Goal: Task Accomplishment & Management: Use online tool/utility

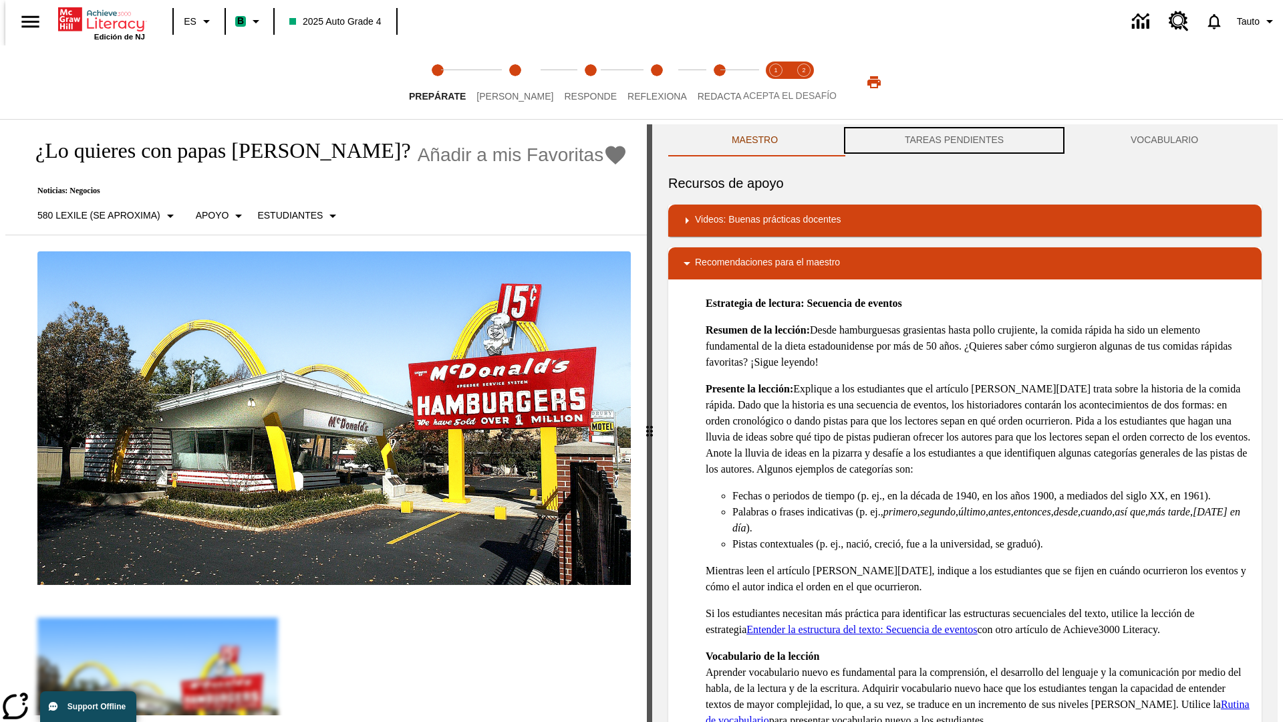
click at [954, 140] on button "TAREAS PENDIENTES" at bounding box center [954, 140] width 226 height 32
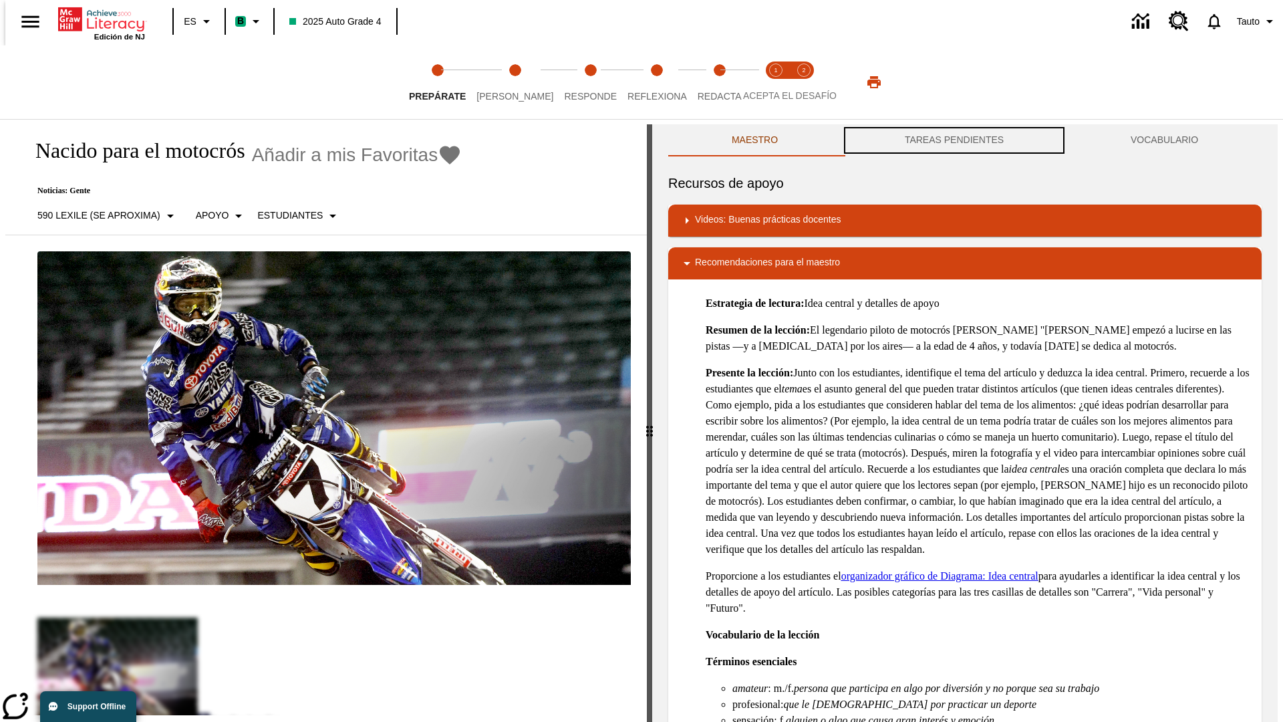
click at [954, 140] on button "TAREAS PENDIENTES" at bounding box center [954, 140] width 226 height 32
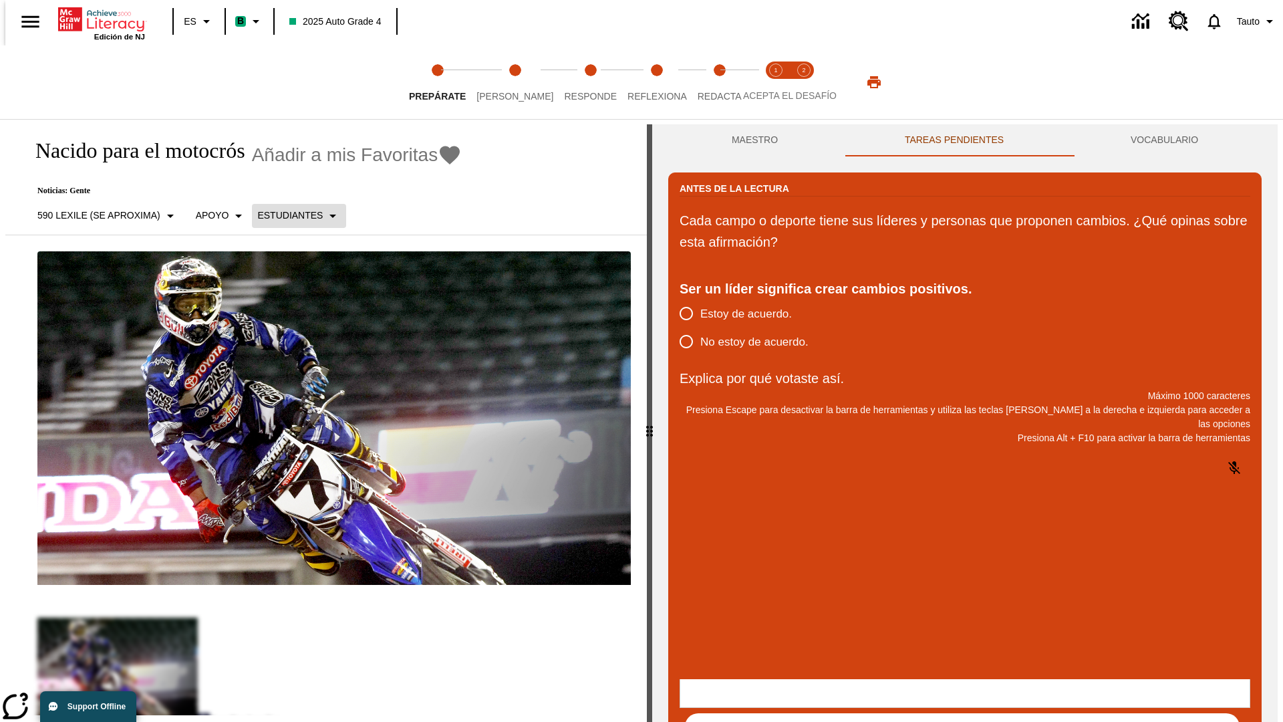
click at [291, 215] on p "Estudiantes" at bounding box center [289, 215] width 65 height 14
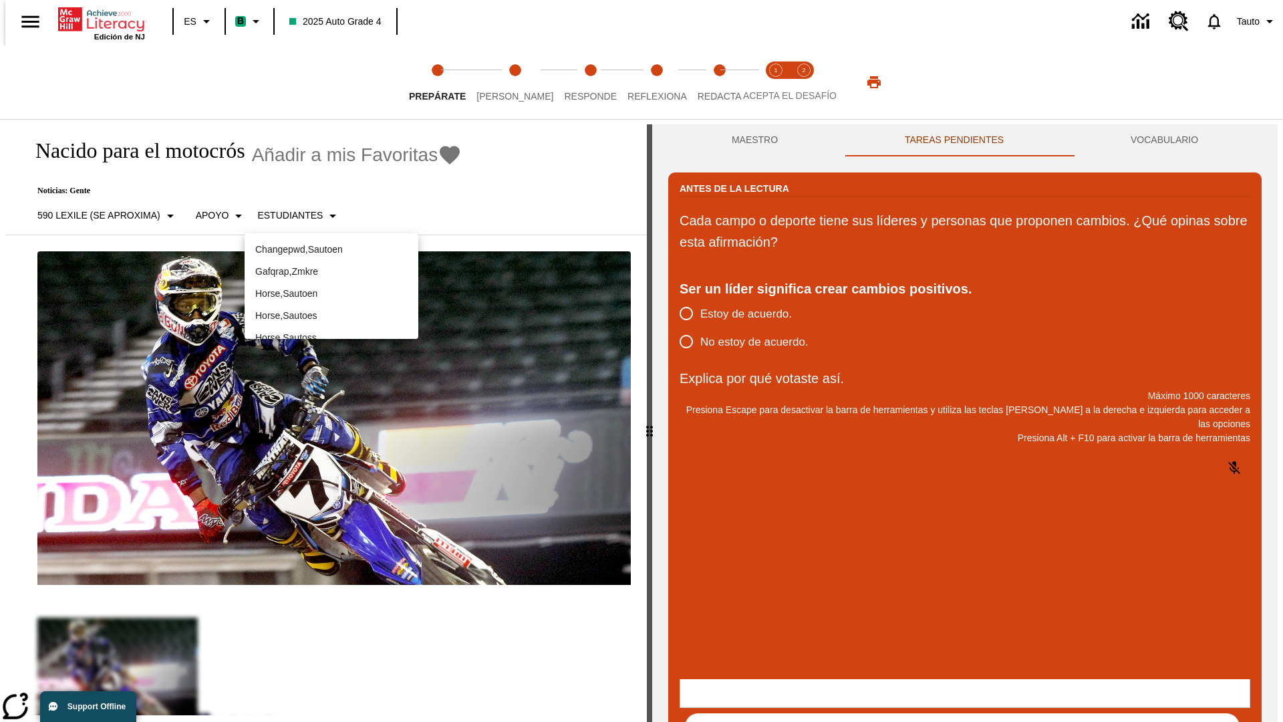
click at [331, 315] on p "Horse , Sautoes" at bounding box center [331, 316] width 152 height 14
